Goal: Find specific page/section: Find specific page/section

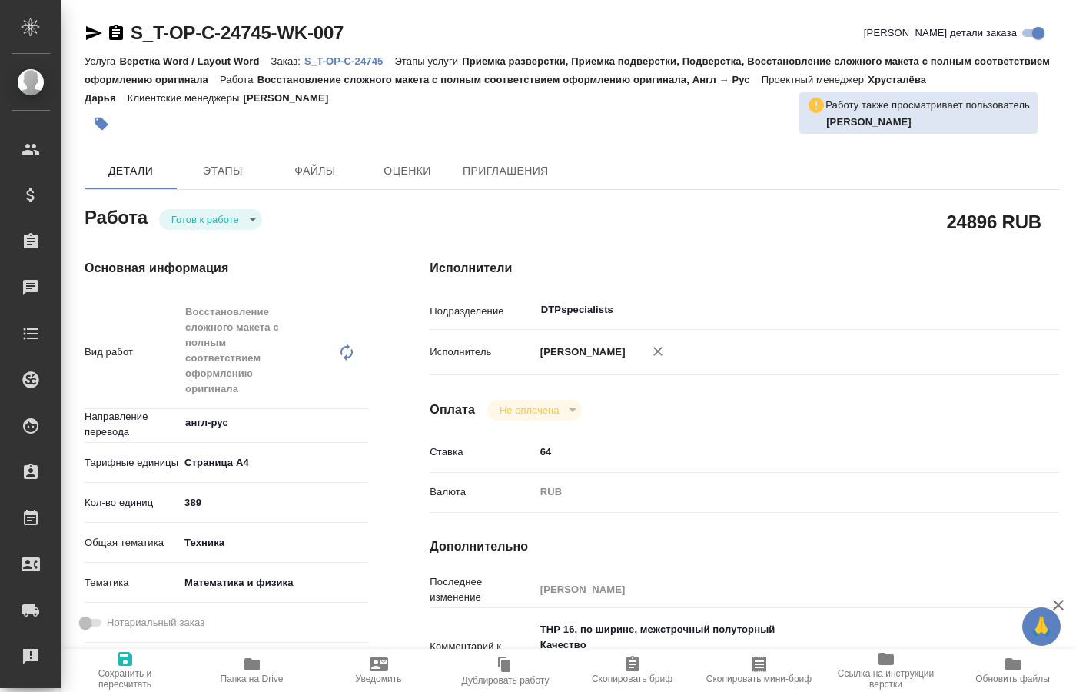
type textarea "x"
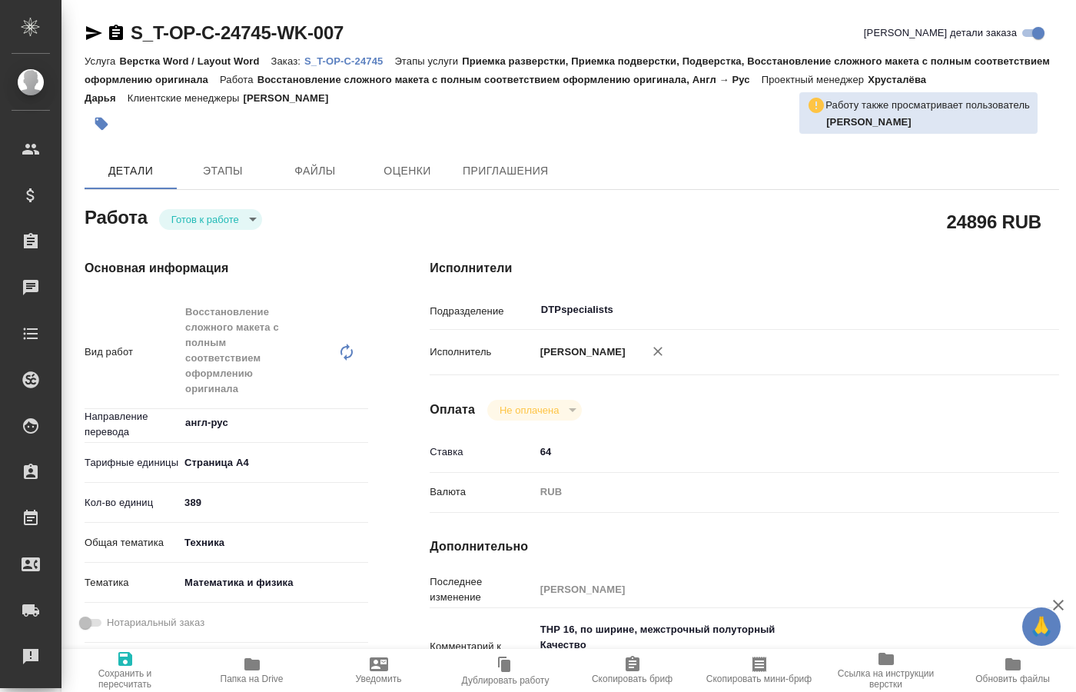
type textarea "x"
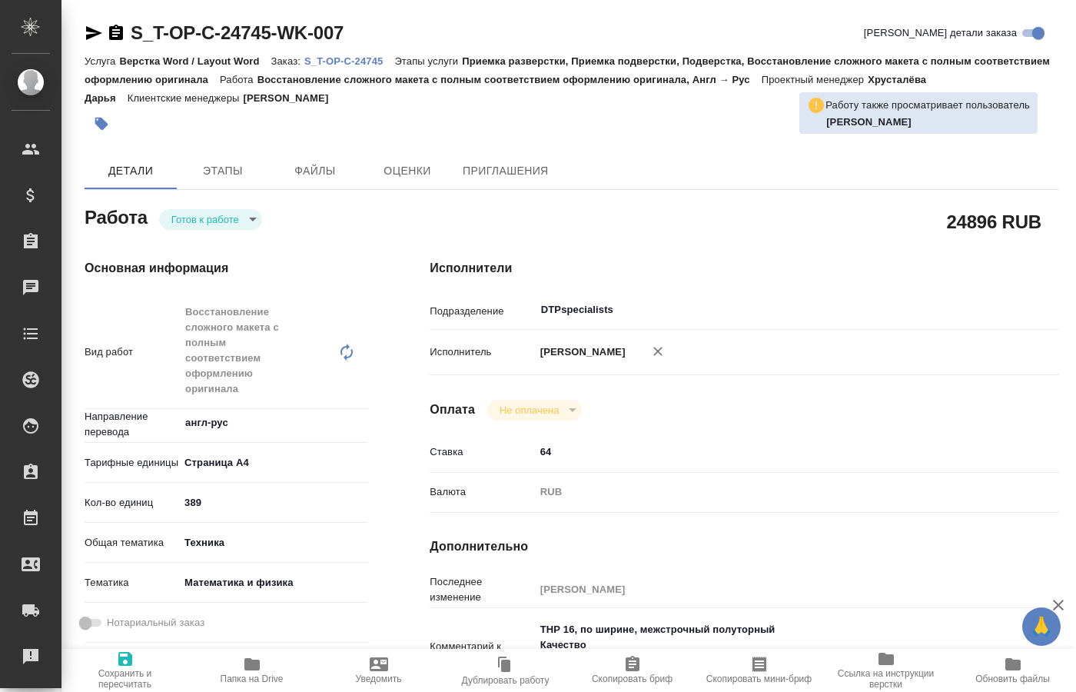
type textarea "x"
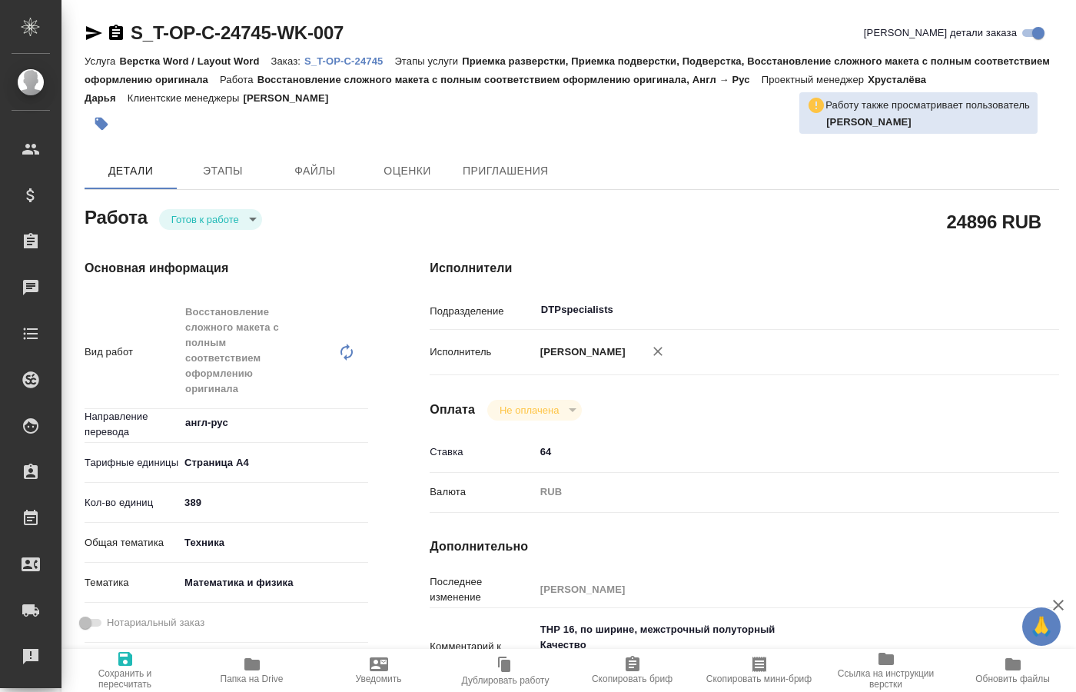
type textarea "x"
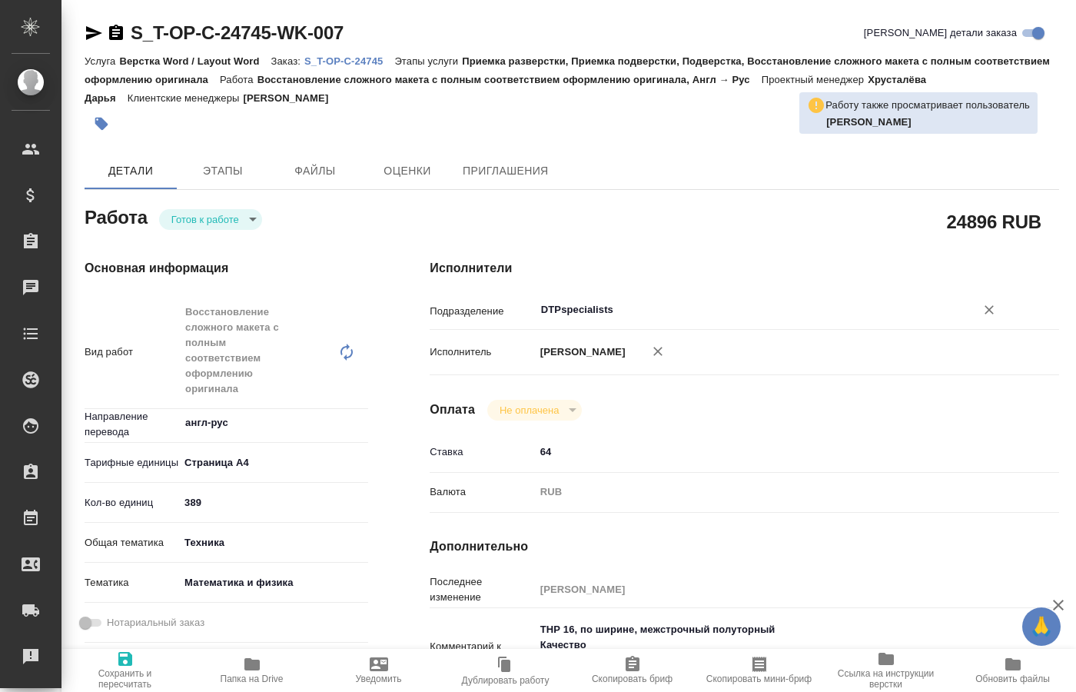
type textarea "x"
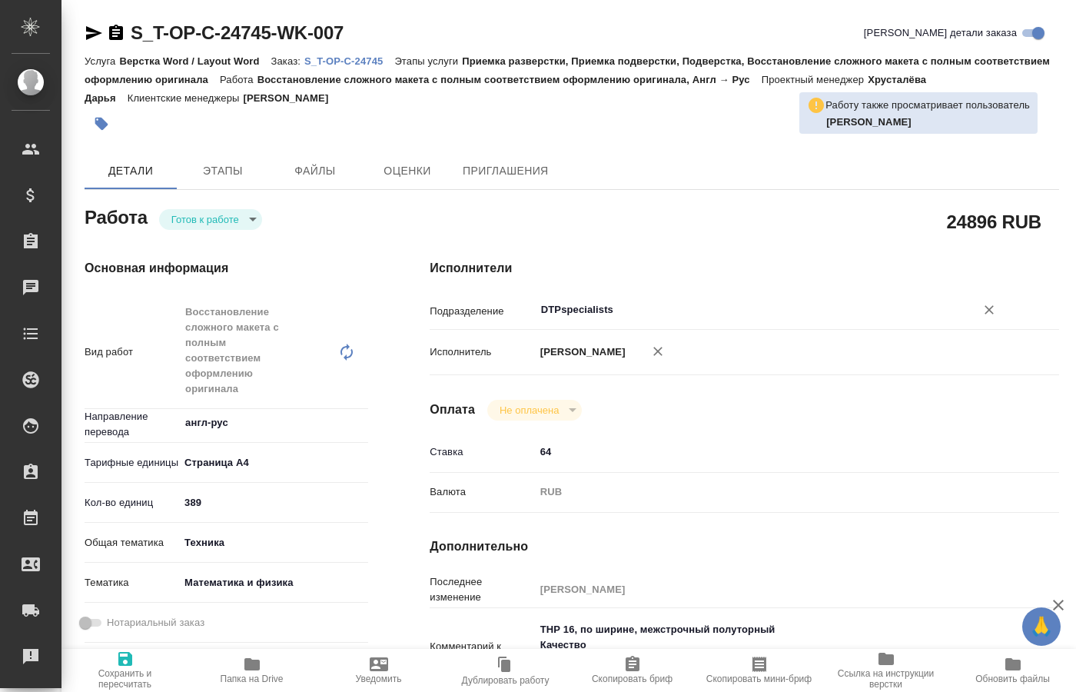
type textarea "x"
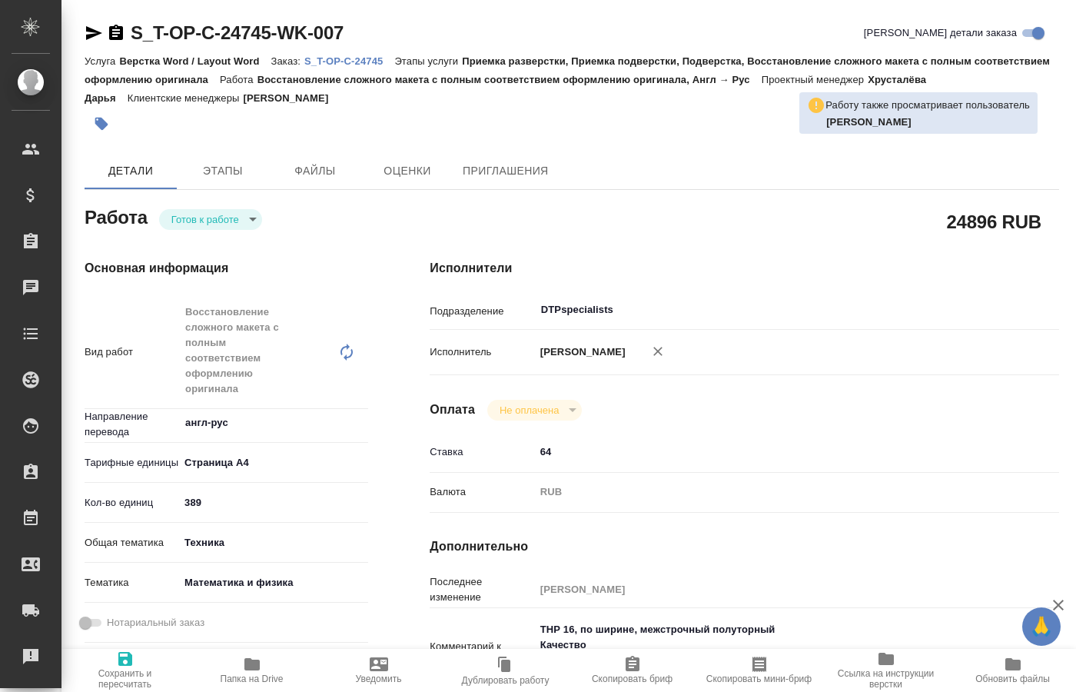
type textarea "x"
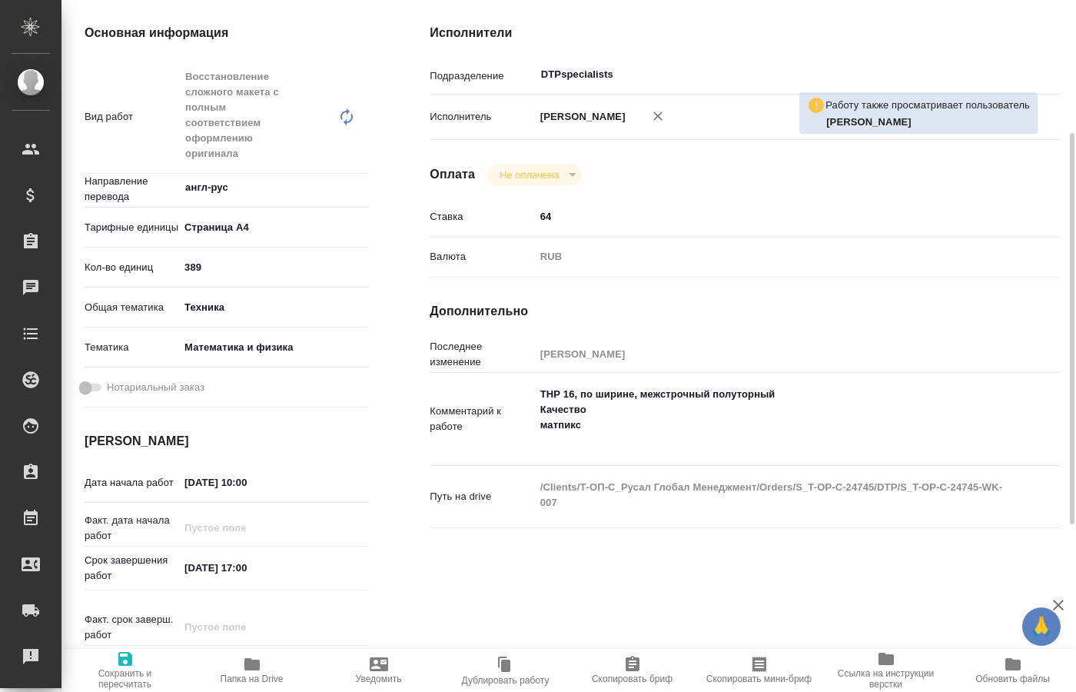
scroll to position [78, 0]
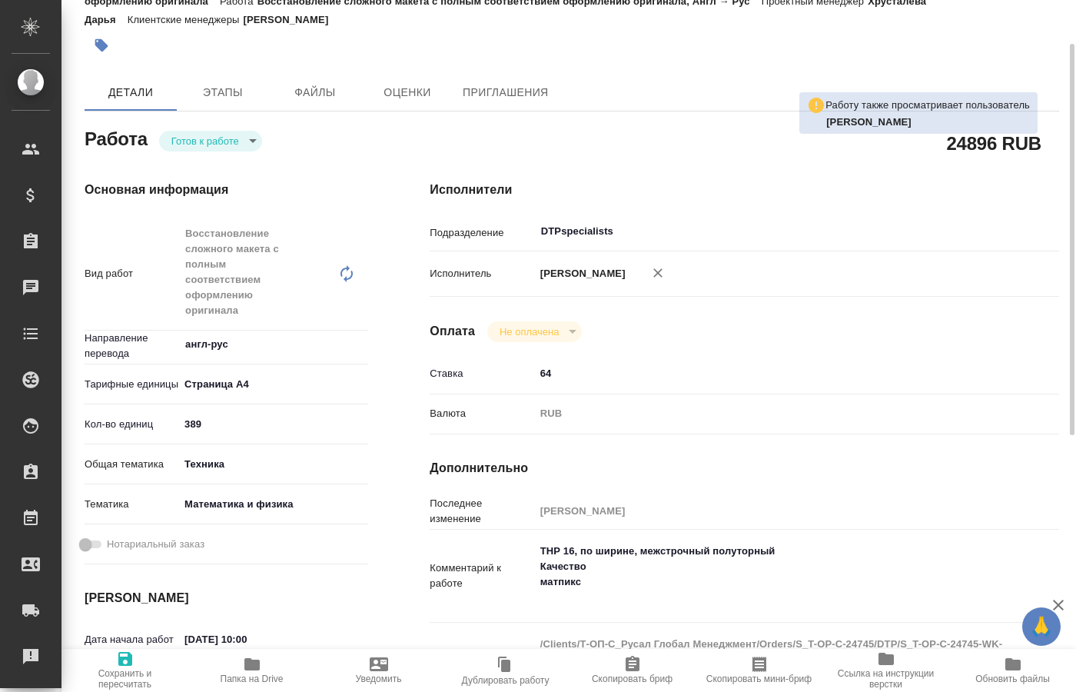
click at [244, 143] on body "🙏 .cls-1 fill:#fff; AWATERA [PERSON_NAME] Спецификации Заказы 0 Чаты Todo Проек…" at bounding box center [538, 346] width 1076 height 692
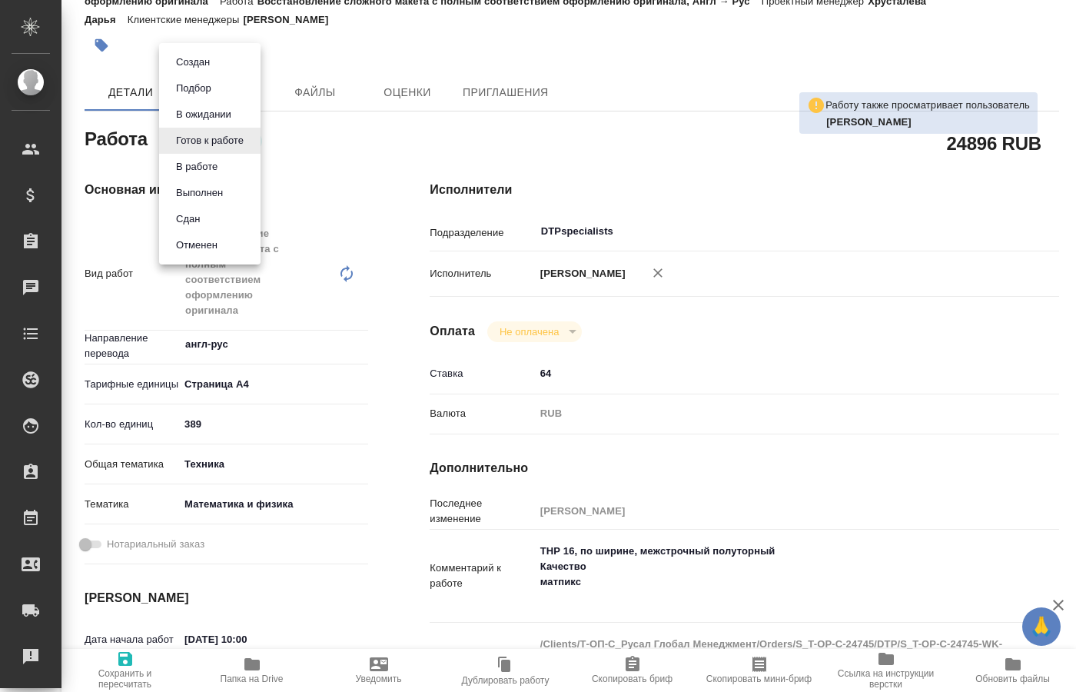
click at [214, 71] on button "В работе" at bounding box center [192, 62] width 43 height 17
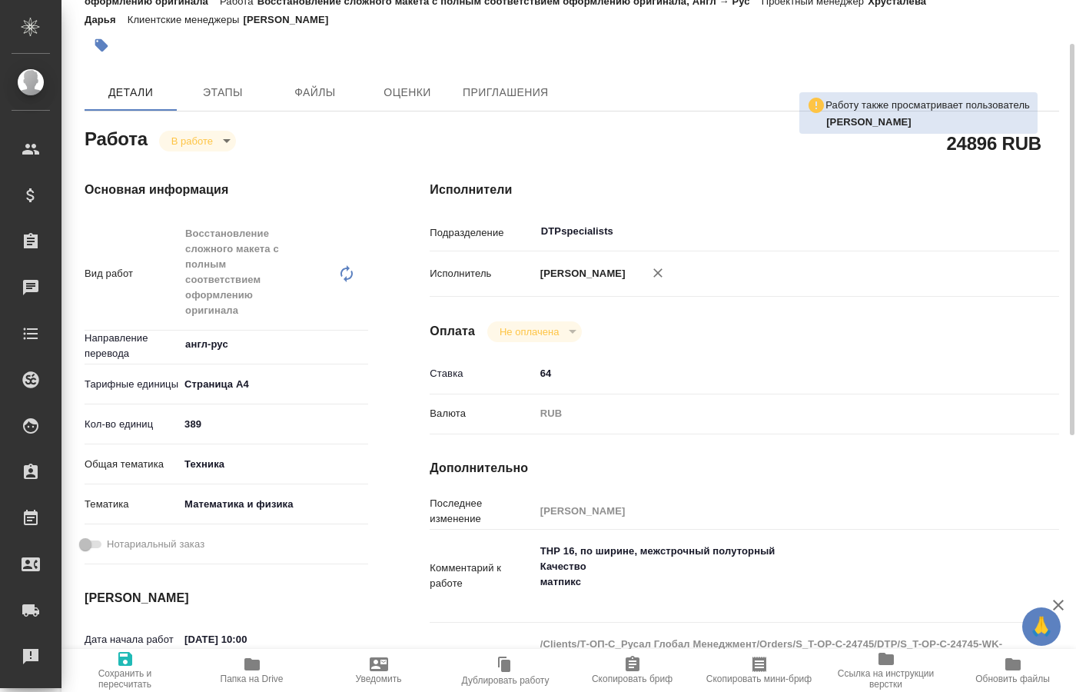
type textarea "x"
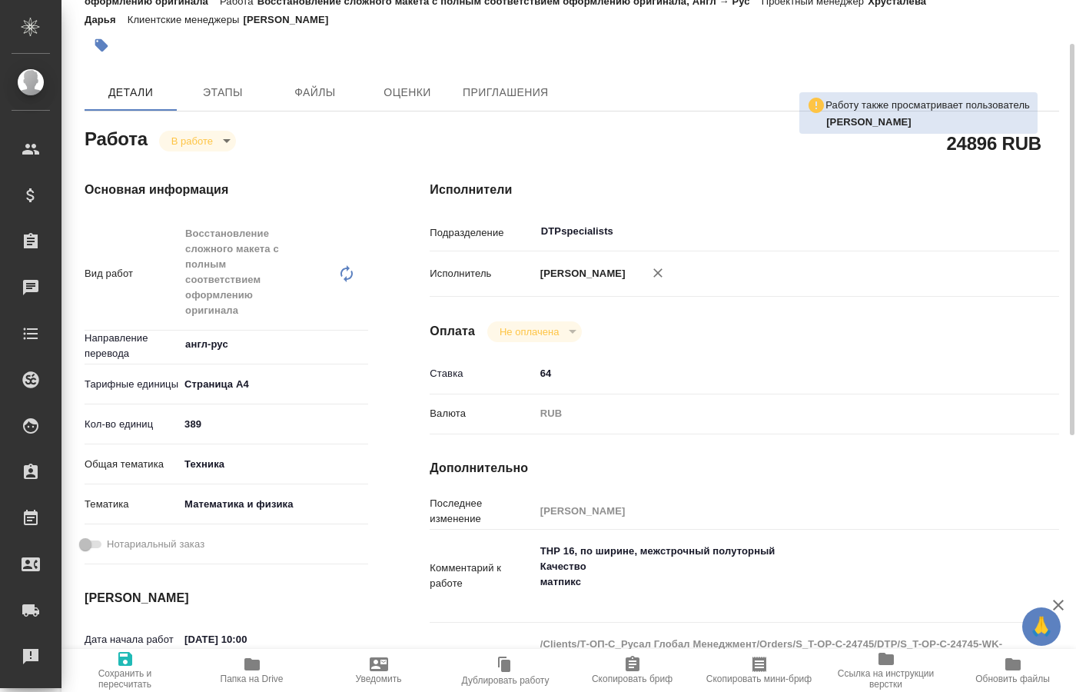
type textarea "x"
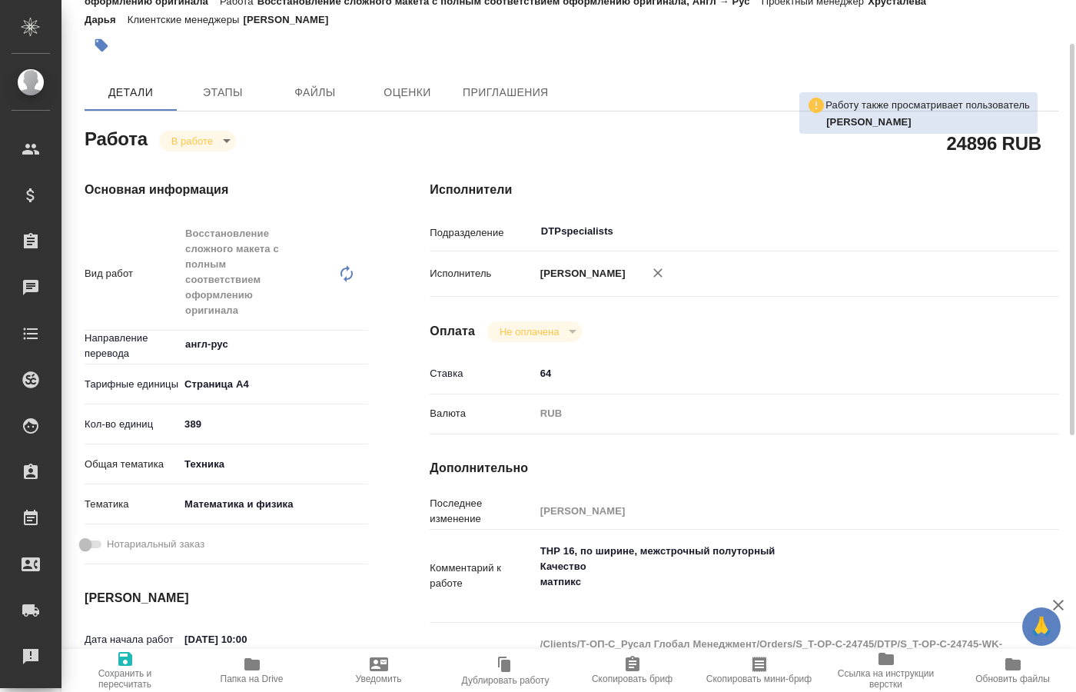
type textarea "x"
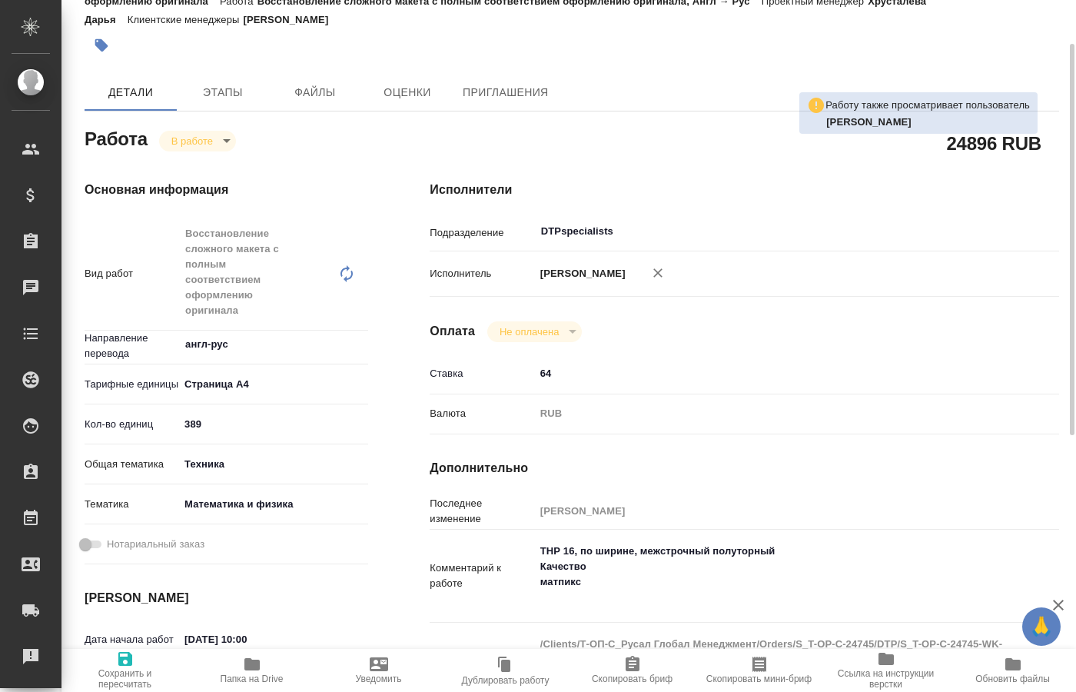
type textarea "x"
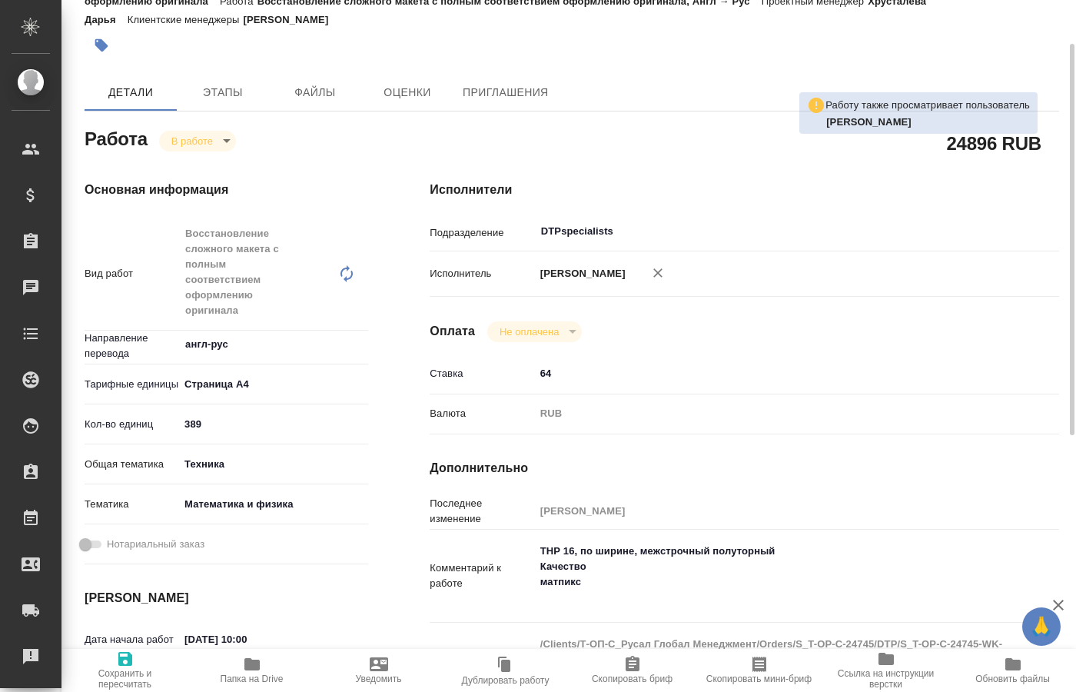
scroll to position [314, 0]
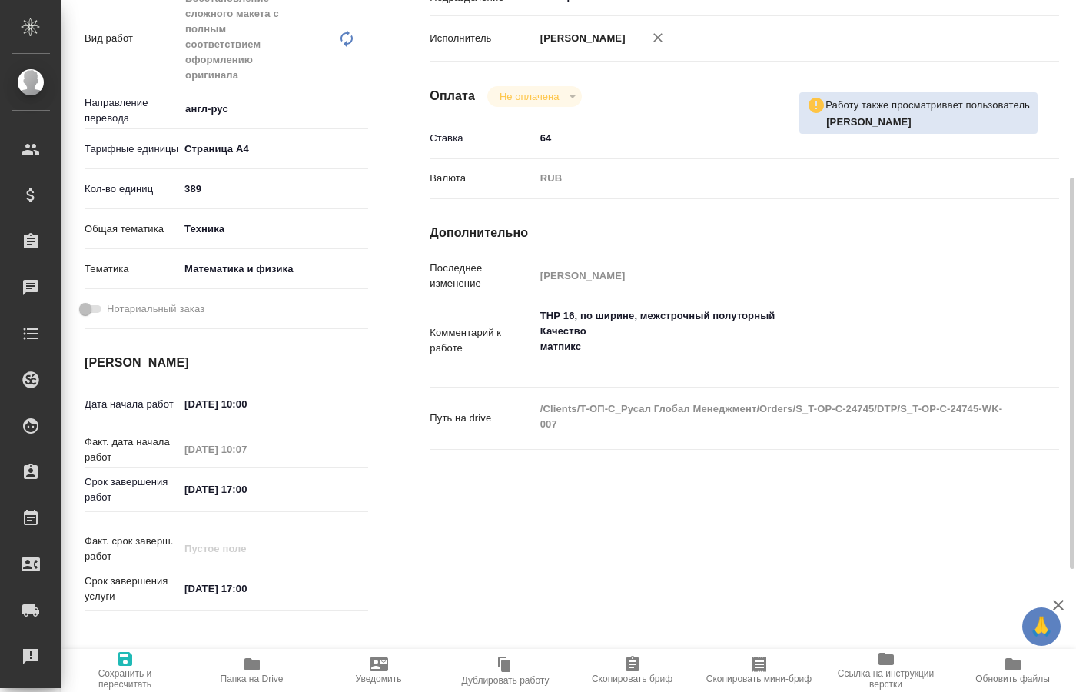
click at [247, 671] on icon "button" at bounding box center [252, 664] width 18 height 18
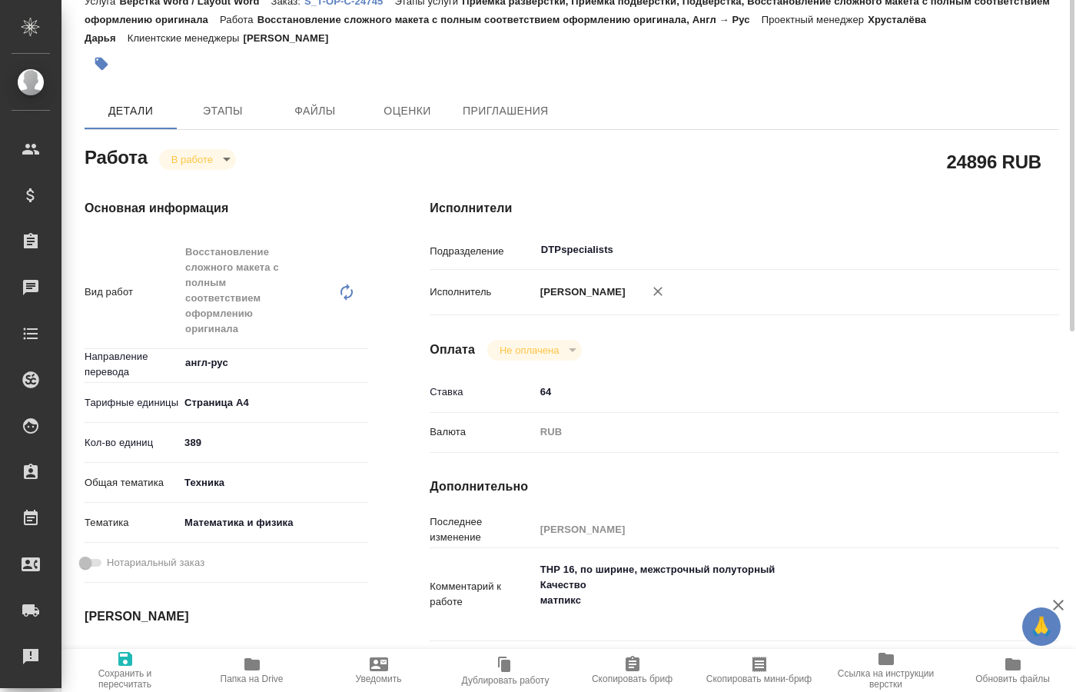
scroll to position [0, 0]
